Goal: Transaction & Acquisition: Purchase product/service

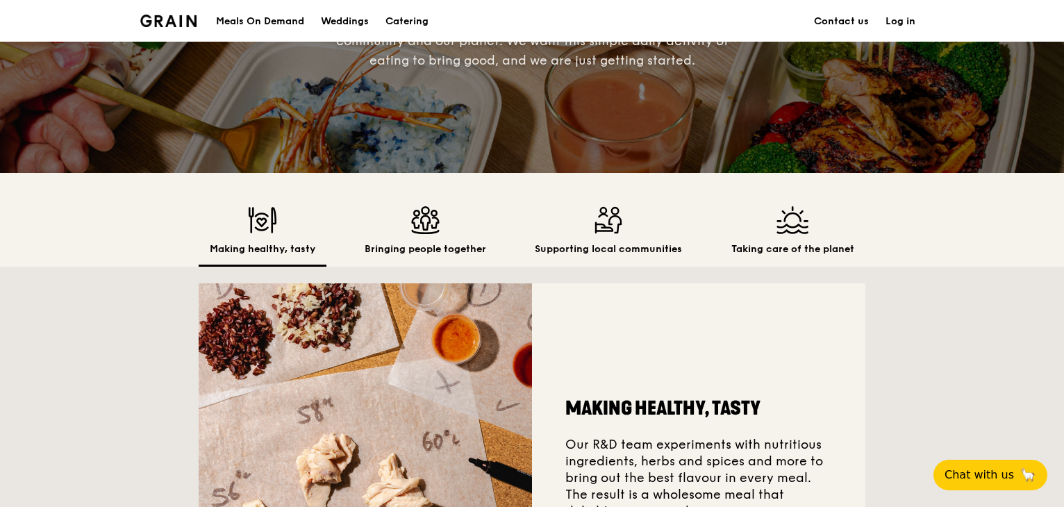
click at [290, 20] on div "Meals On Demand" at bounding box center [260, 22] width 88 height 42
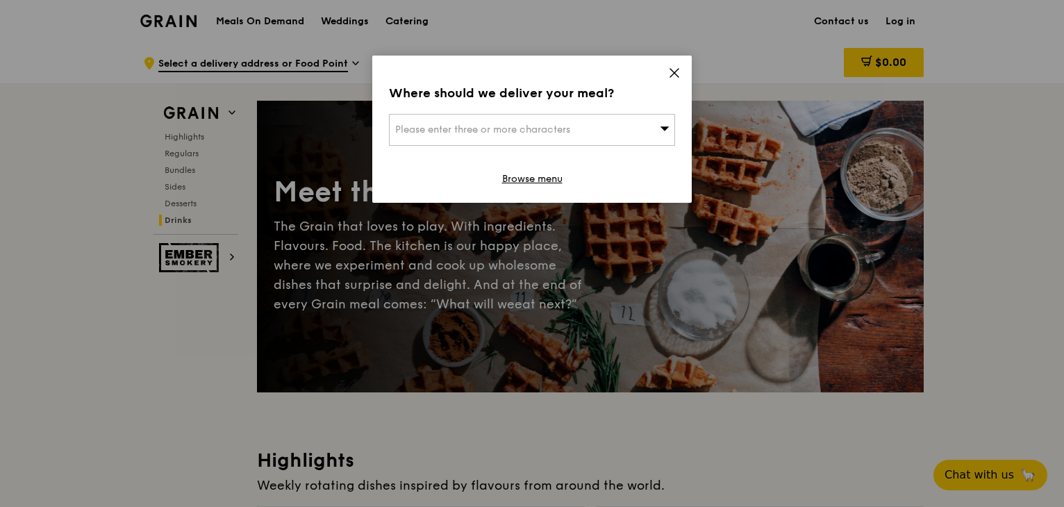
click at [635, 131] on div "Please enter three or more characters" at bounding box center [532, 130] width 286 height 32
type input "h"
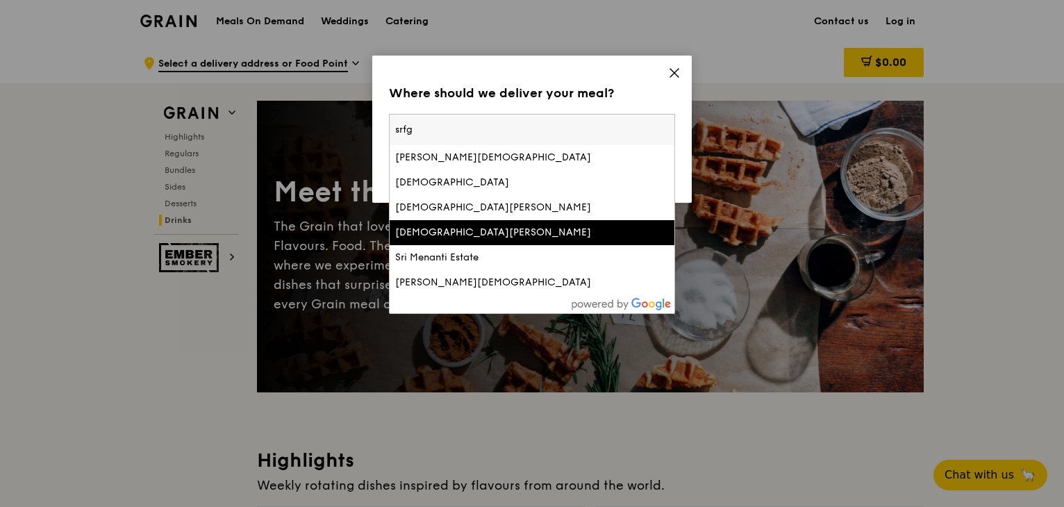
type input "srfg"
click at [570, 233] on div "Sri Murugan Hill Temple" at bounding box center [498, 233] width 206 height 14
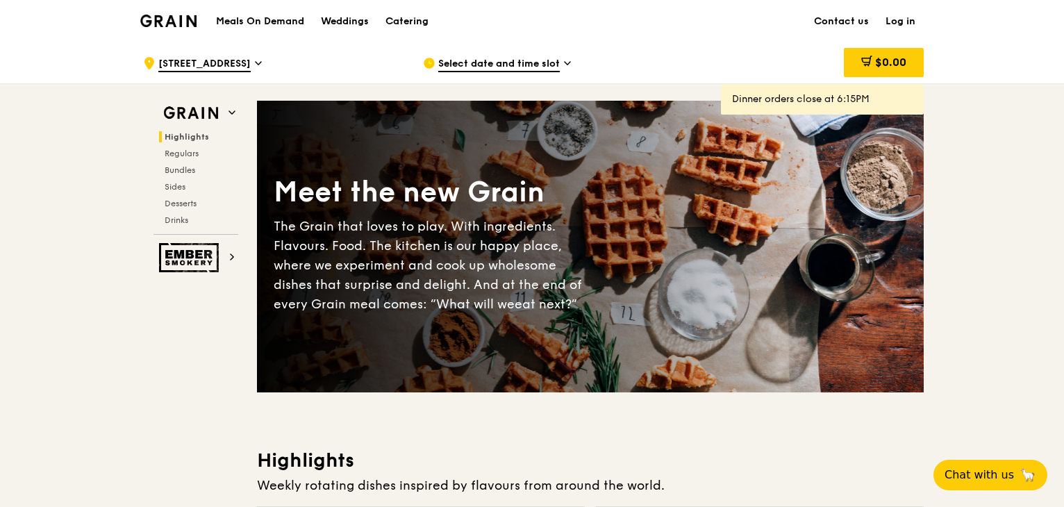
click at [251, 70] on span "931 Upper Bukit Timah Road" at bounding box center [204, 64] width 92 height 15
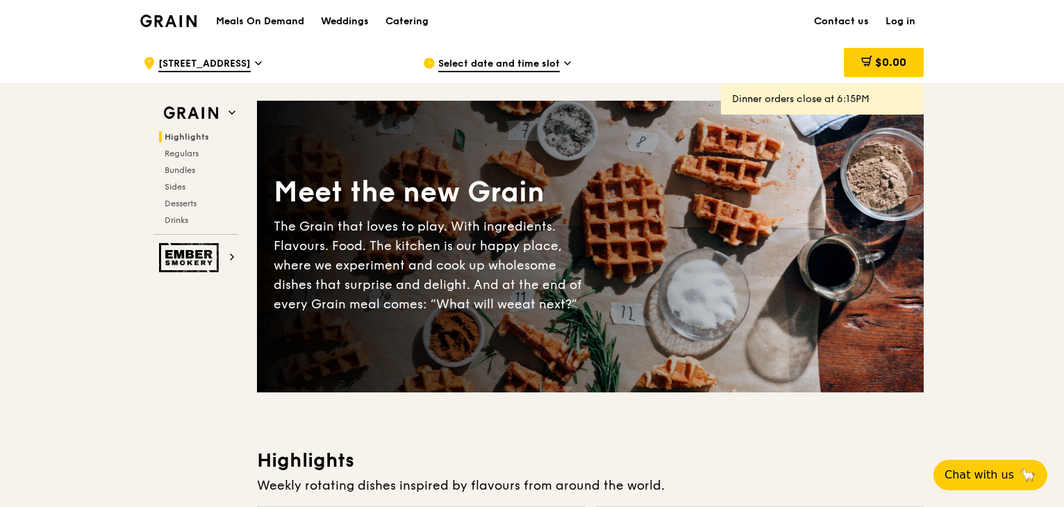
click at [253, 15] on h1 "Meals On Demand" at bounding box center [260, 22] width 88 height 14
click at [268, 17] on h1 "Meals On Demand" at bounding box center [260, 22] width 88 height 14
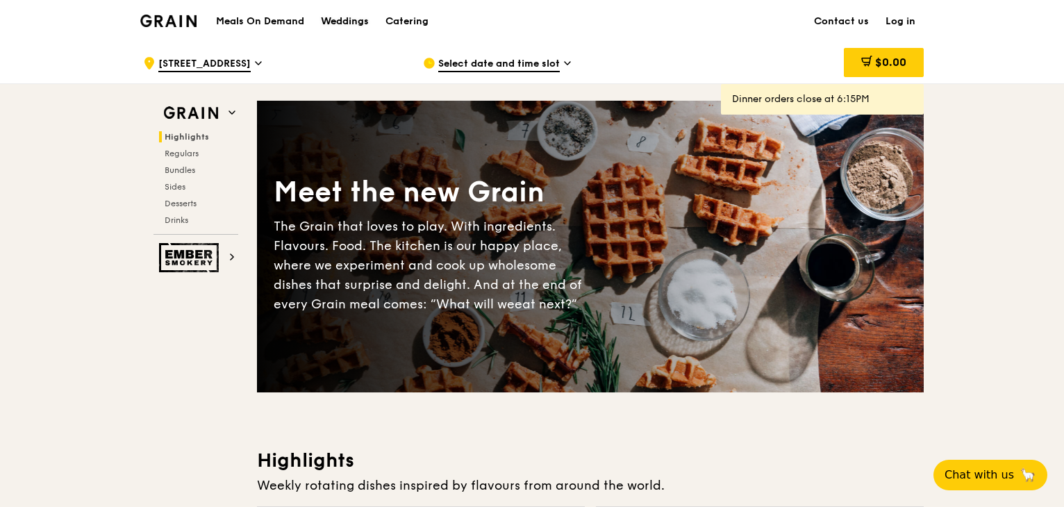
click at [339, 20] on div "Weddings" at bounding box center [345, 22] width 48 height 42
